Goal: Task Accomplishment & Management: Manage account settings

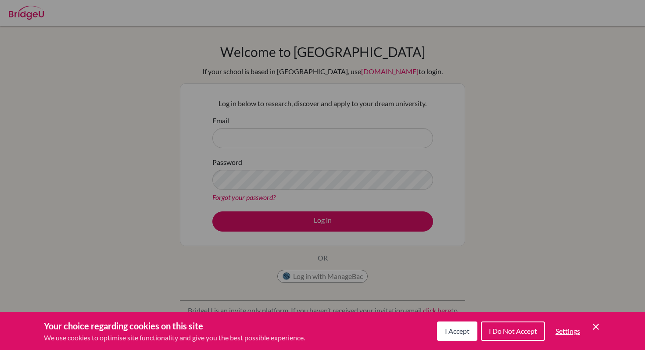
click at [462, 322] on button "I Accept" at bounding box center [457, 331] width 40 height 19
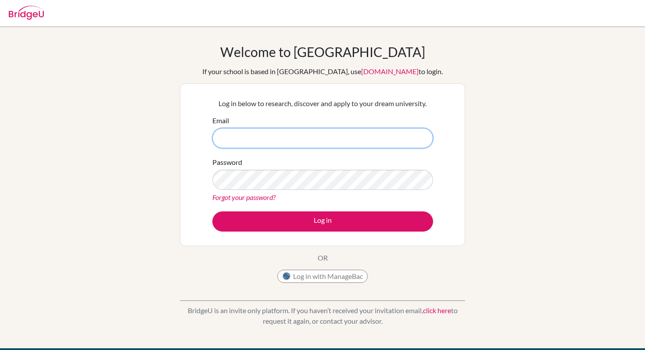
click at [325, 139] on input "Email" at bounding box center [322, 138] width 221 height 20
type input "dia13170@diaestudents."
click at [337, 280] on button "Log in with ManageBac" at bounding box center [322, 276] width 90 height 13
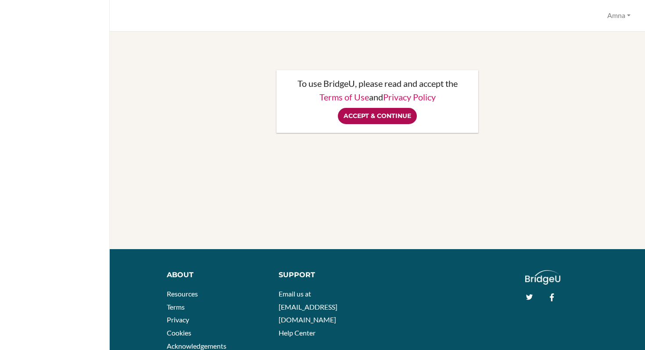
click at [368, 116] on input "Accept & Continue" at bounding box center [377, 116] width 79 height 16
